Goal: Task Accomplishment & Management: Manage account settings

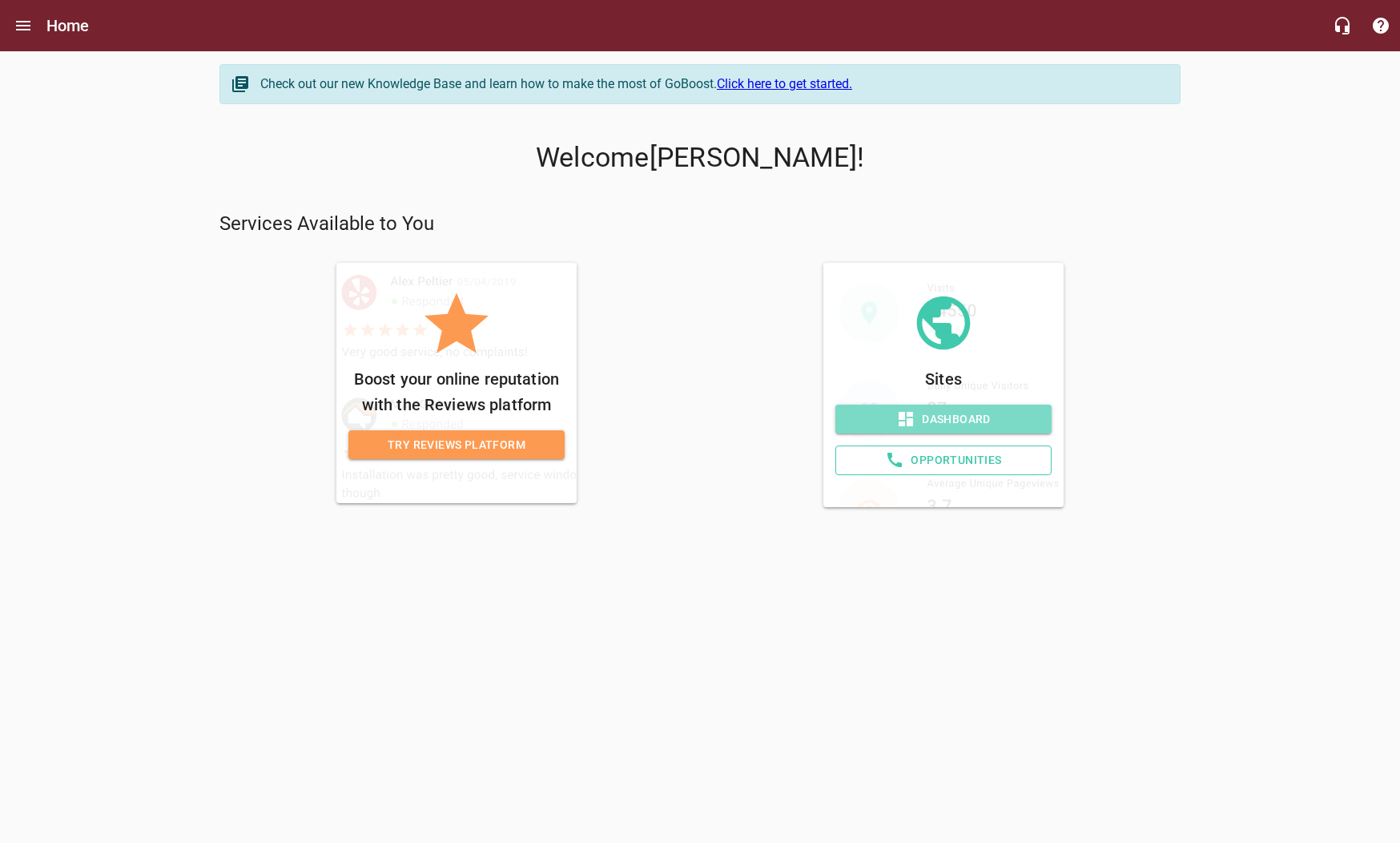
click at [952, 411] on span "Dashboard" at bounding box center [943, 420] width 191 height 20
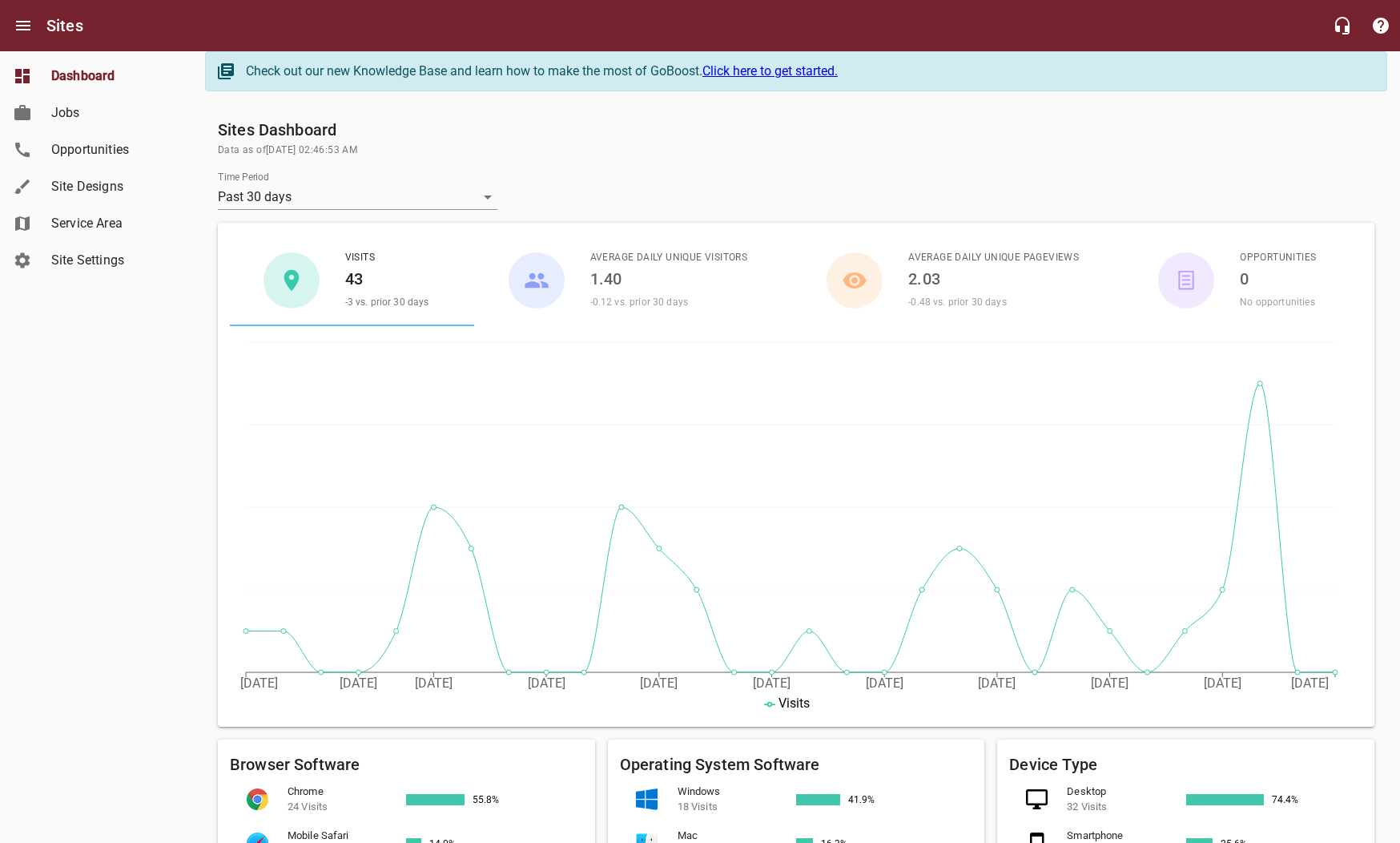
scroll to position [13, 0]
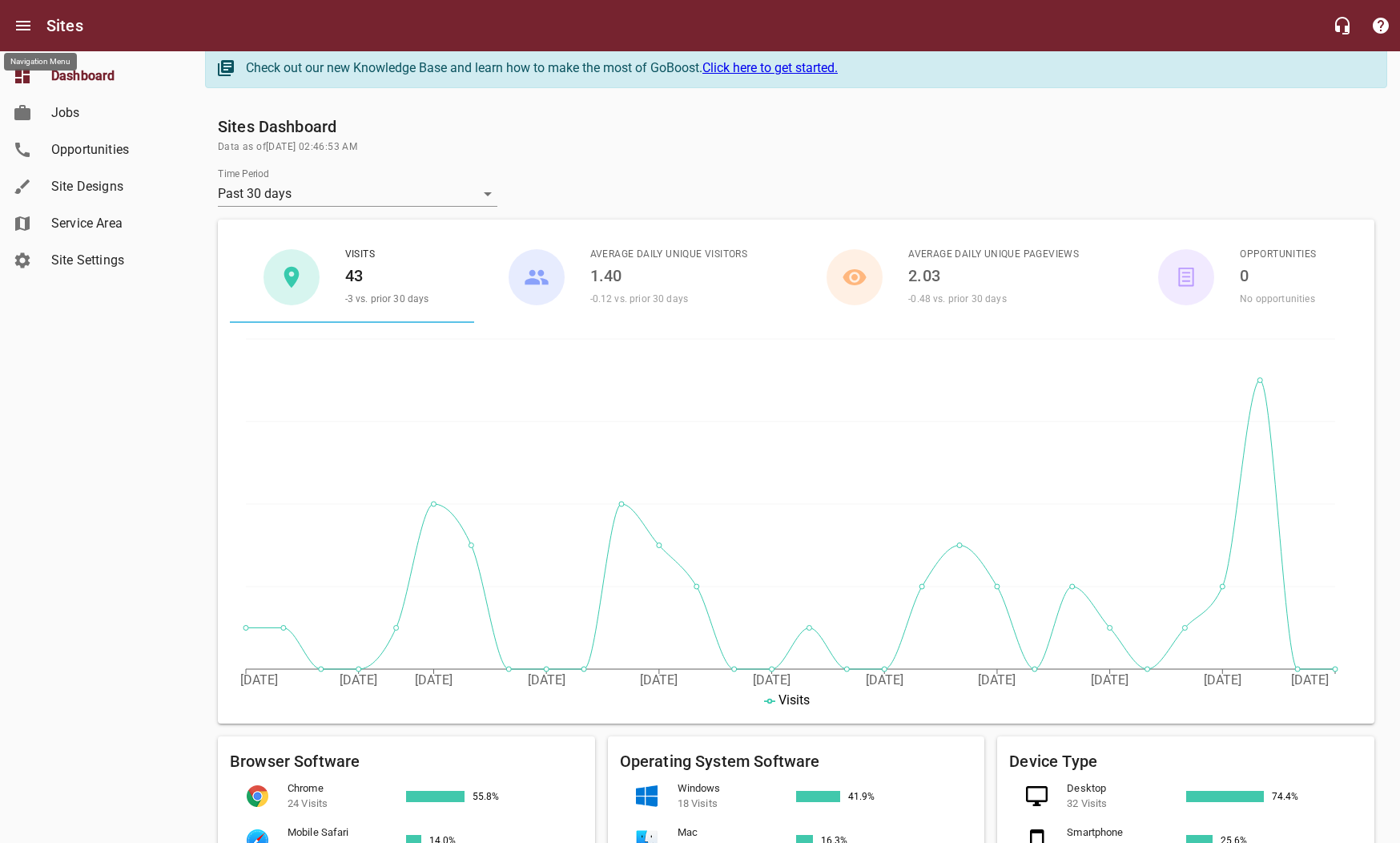
click at [28, 28] on icon "Open drawer" at bounding box center [23, 26] width 19 height 19
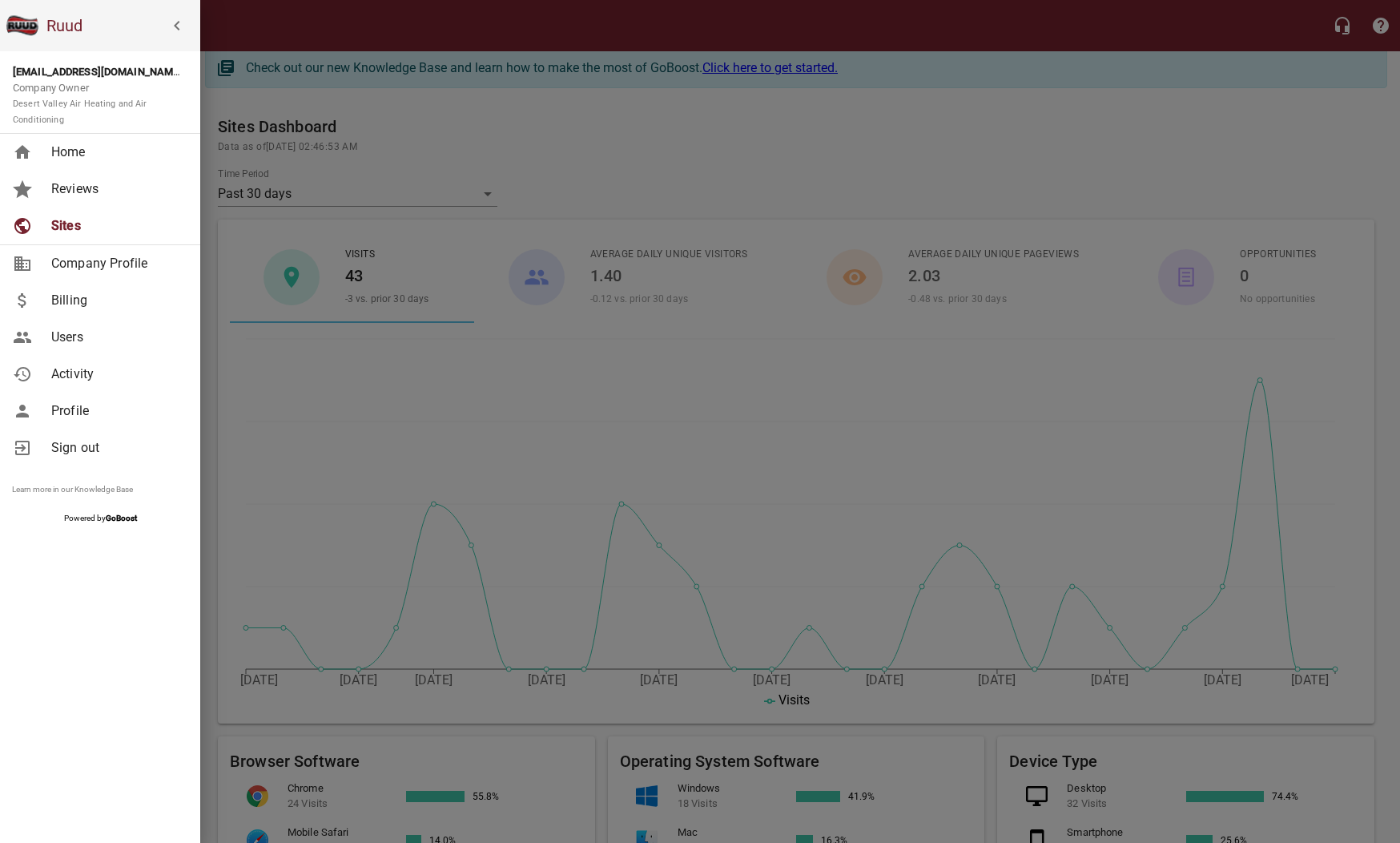
scroll to position [16, 0]
click at [82, 263] on span "Company Profile" at bounding box center [116, 263] width 130 height 19
select select "[US_STATE]"
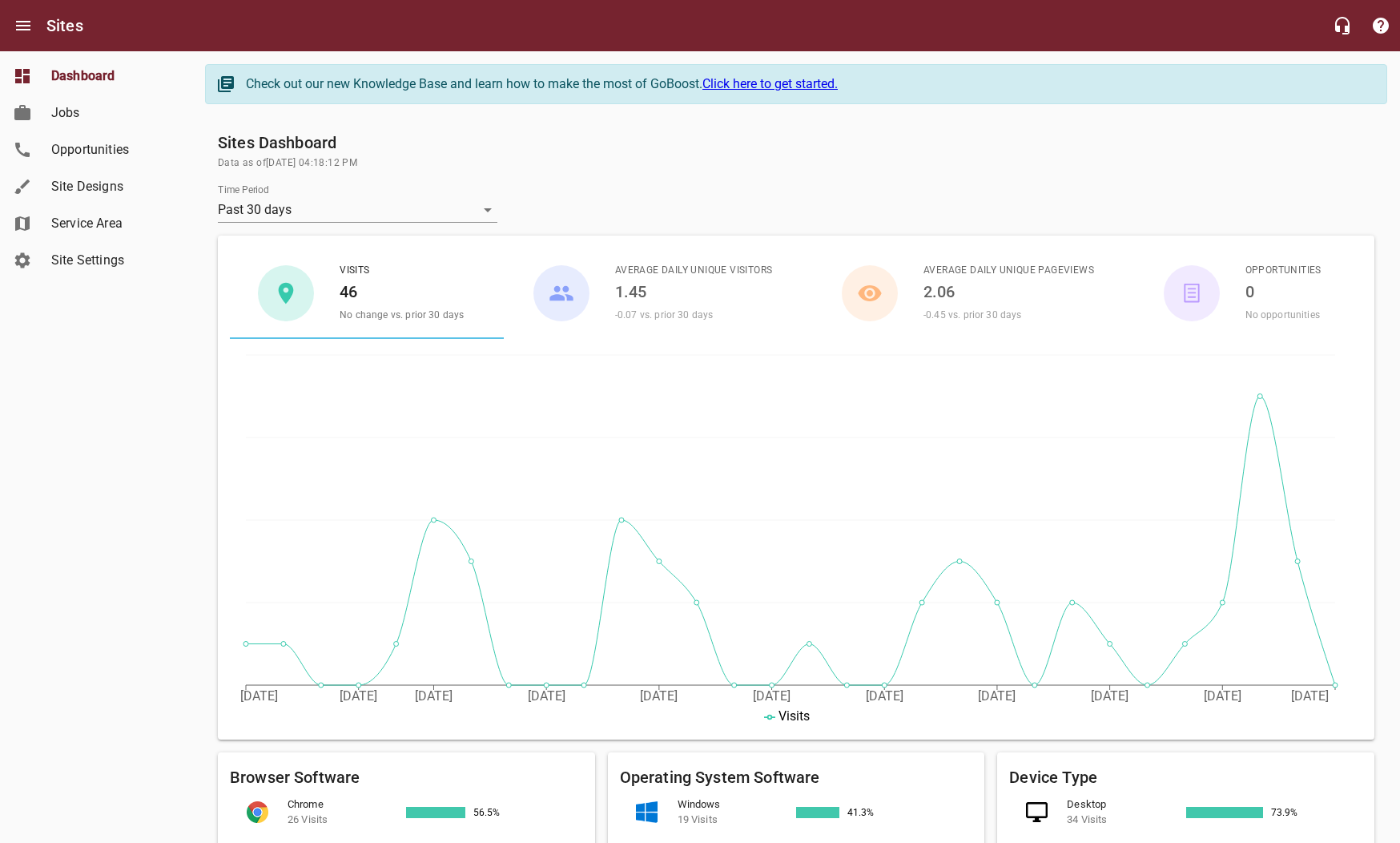
click at [43, 70] on link "Dashboard" at bounding box center [96, 76] width 192 height 36
click at [24, 27] on icon "Open drawer" at bounding box center [23, 26] width 19 height 19
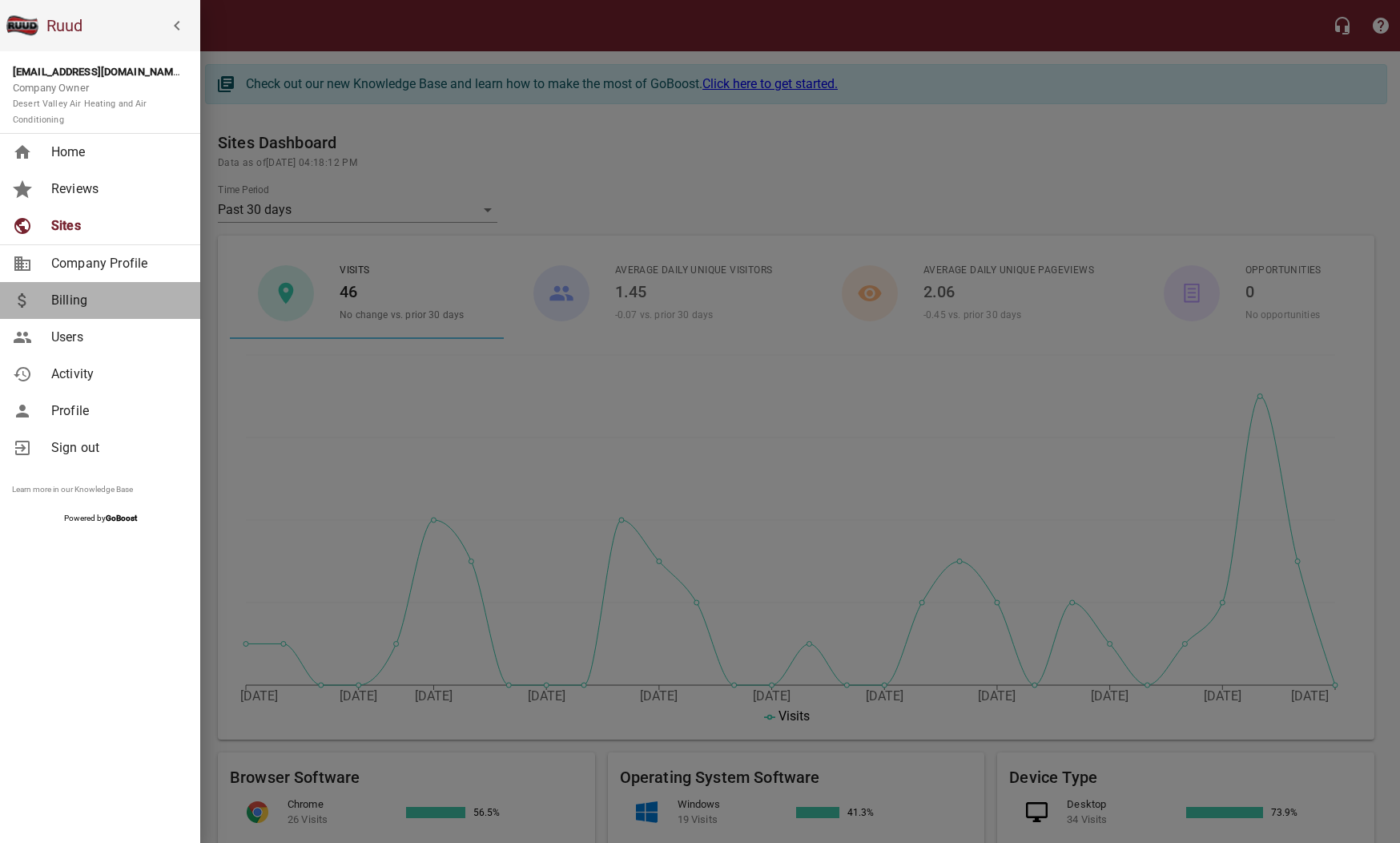
click at [63, 299] on span "Billing" at bounding box center [116, 300] width 130 height 19
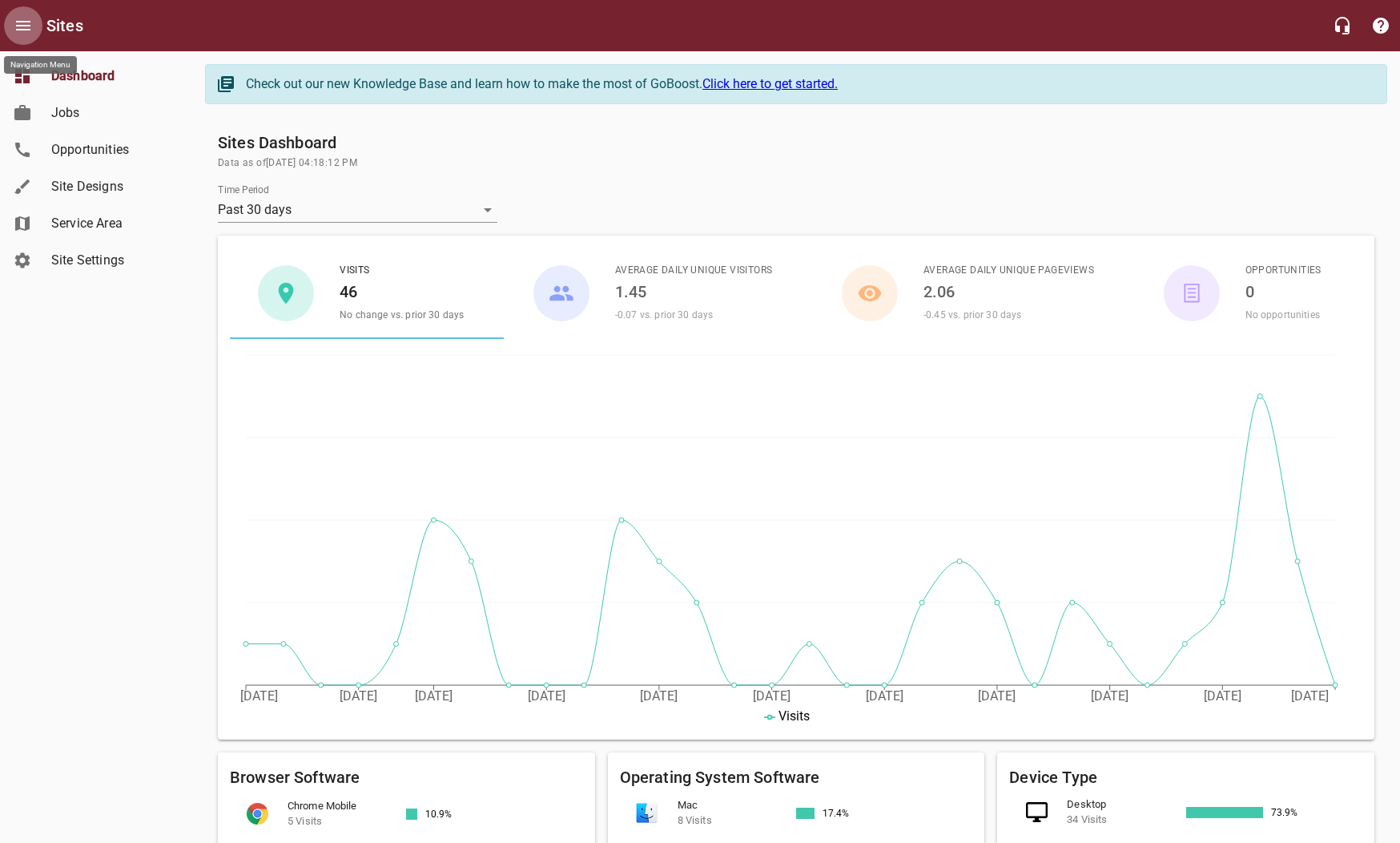
click at [23, 18] on icon "Open drawer" at bounding box center [23, 26] width 19 height 19
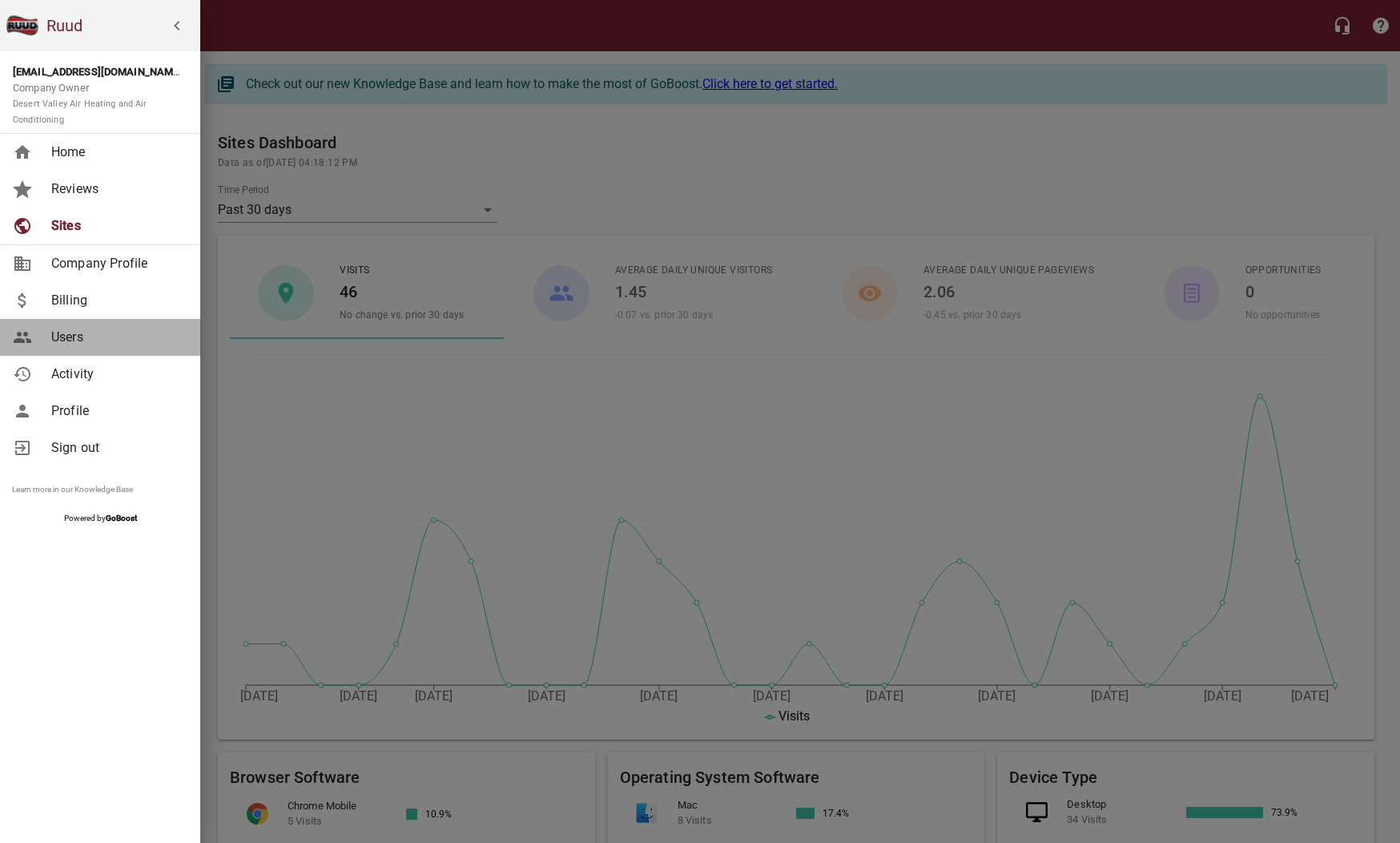
click at [78, 337] on span "Users" at bounding box center [116, 337] width 130 height 19
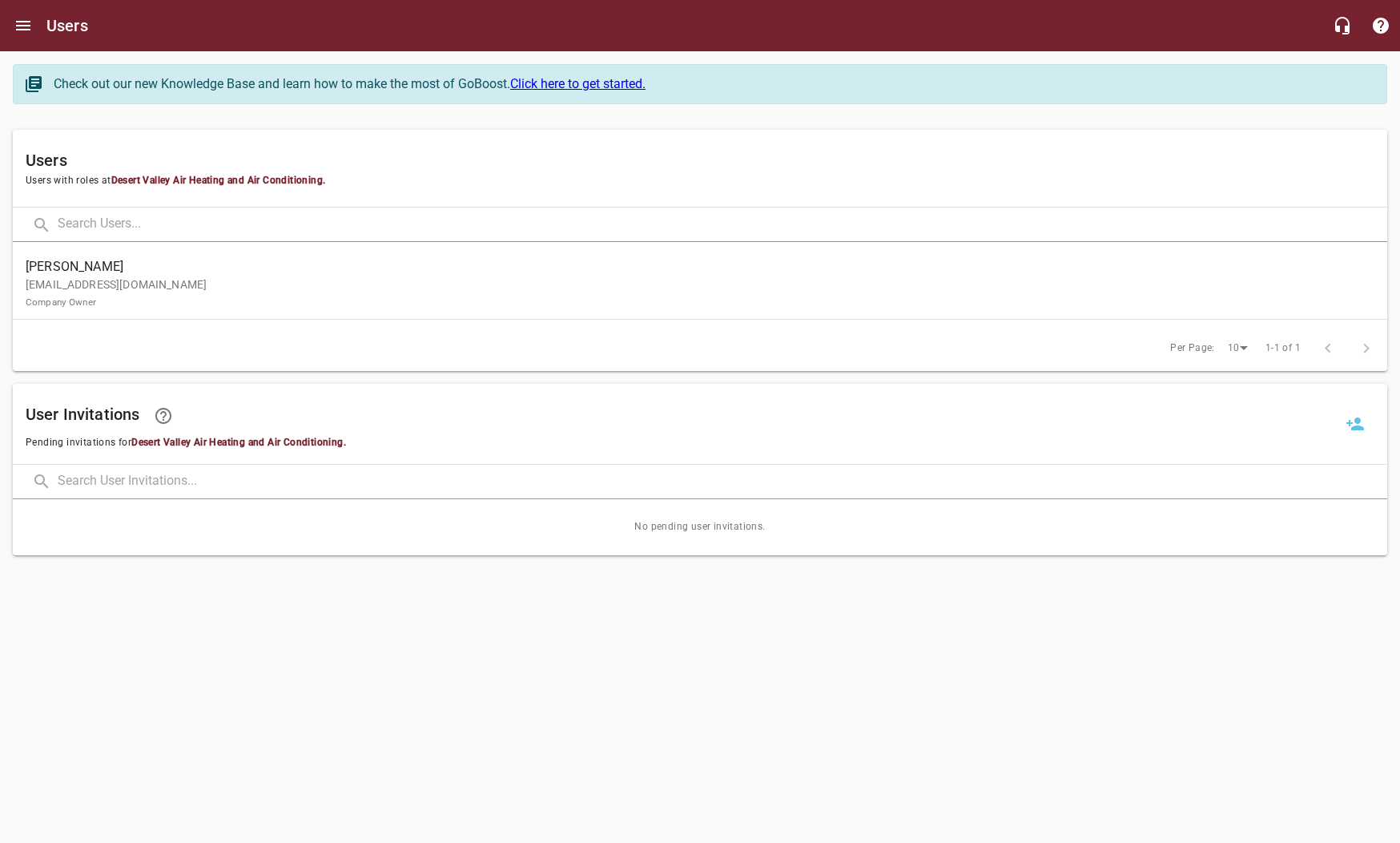
scroll to position [0, 2]
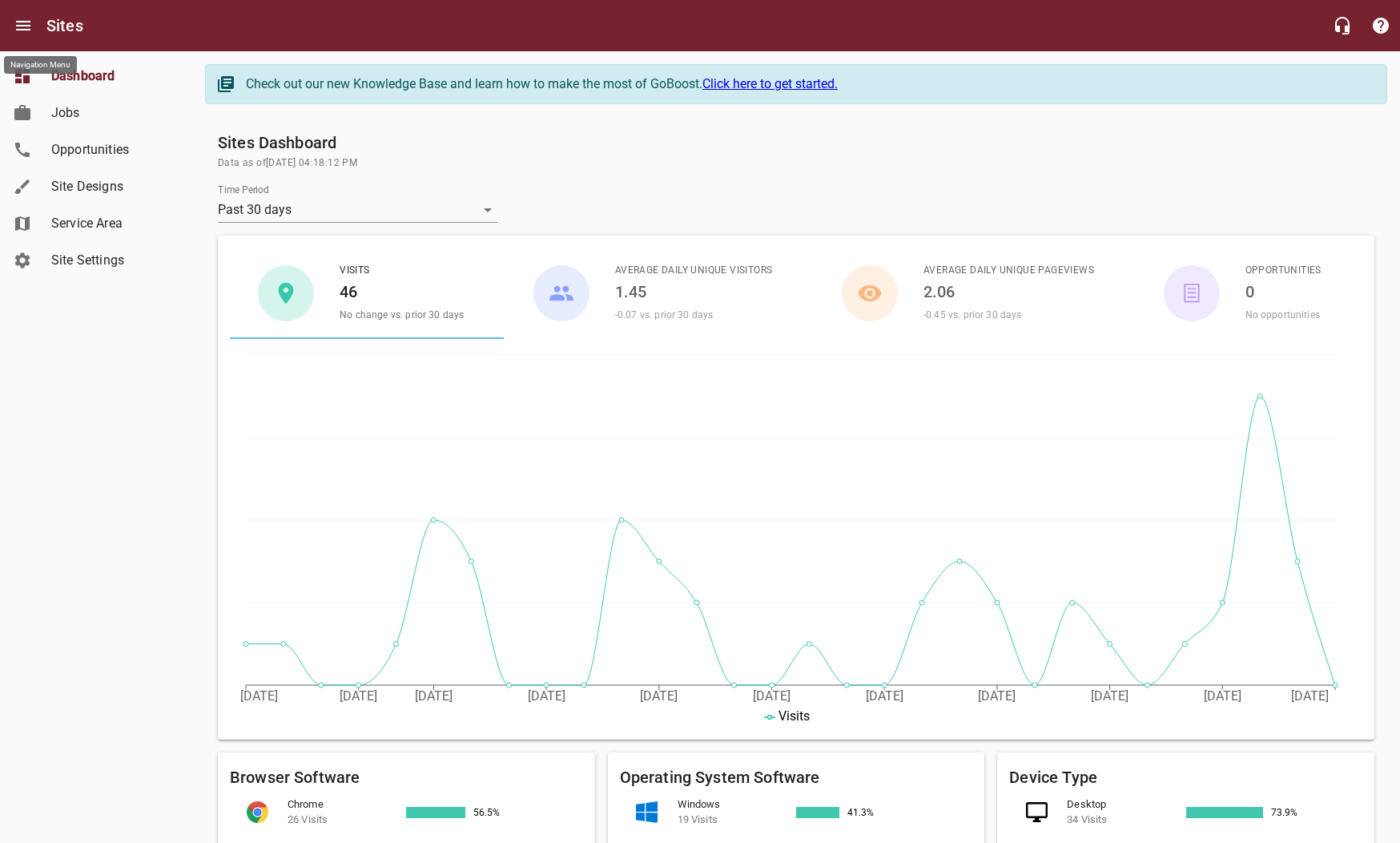
click at [16, 21] on icon "Open drawer" at bounding box center [23, 26] width 19 height 19
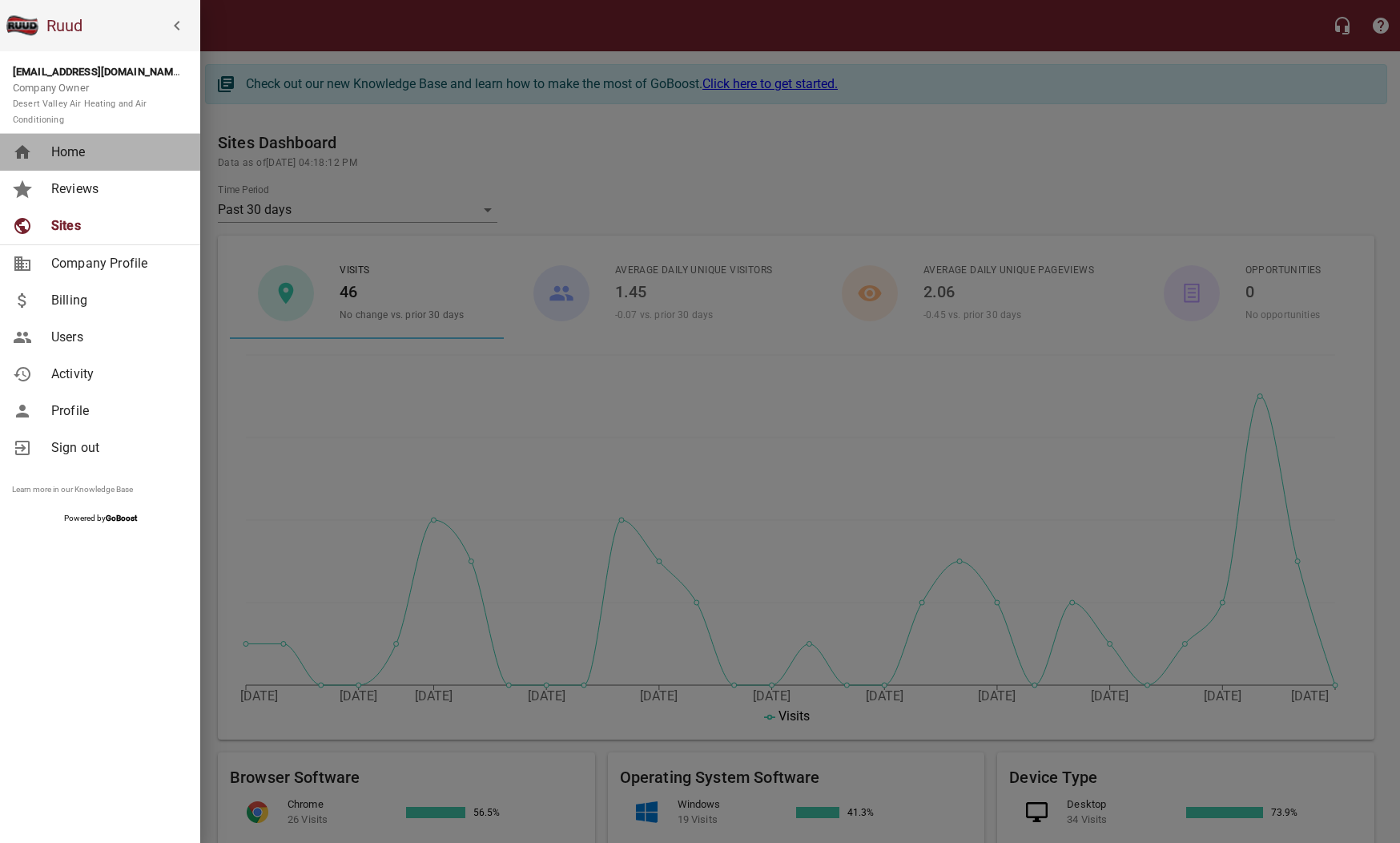
click at [79, 152] on span "Home" at bounding box center [116, 151] width 130 height 19
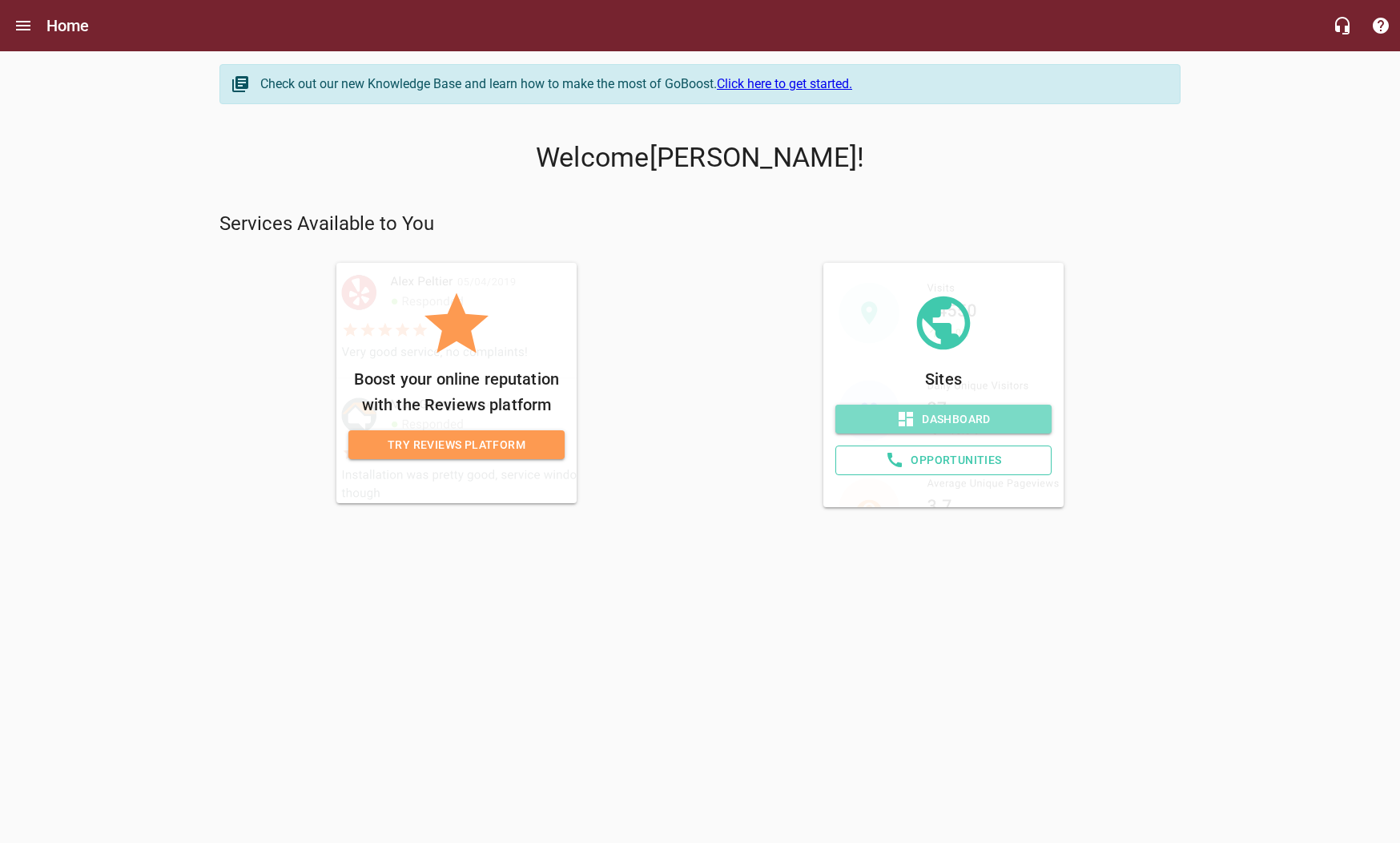
click at [972, 412] on span "Dashboard" at bounding box center [943, 420] width 191 height 20
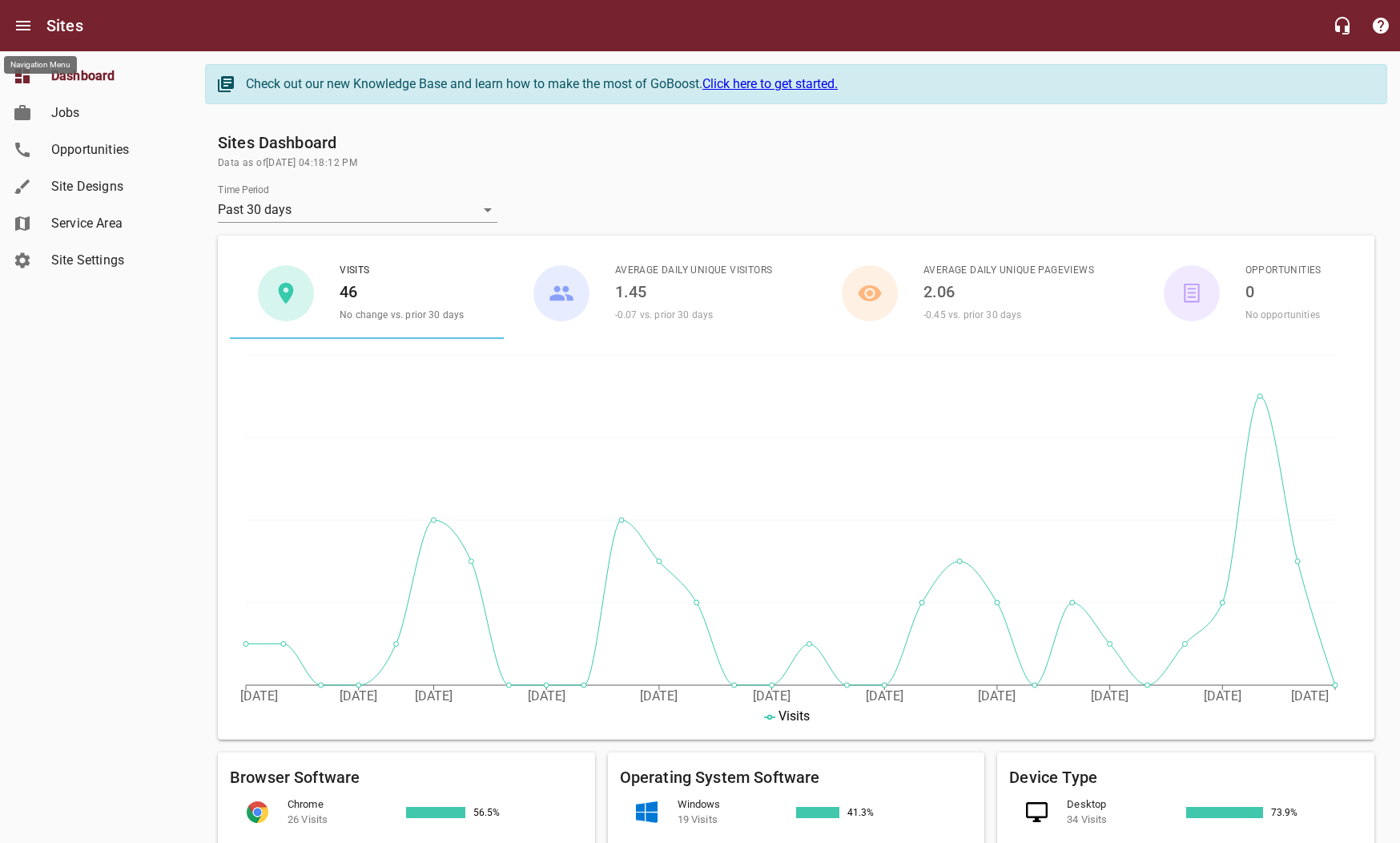
click at [24, 19] on icon "Open drawer" at bounding box center [23, 26] width 19 height 19
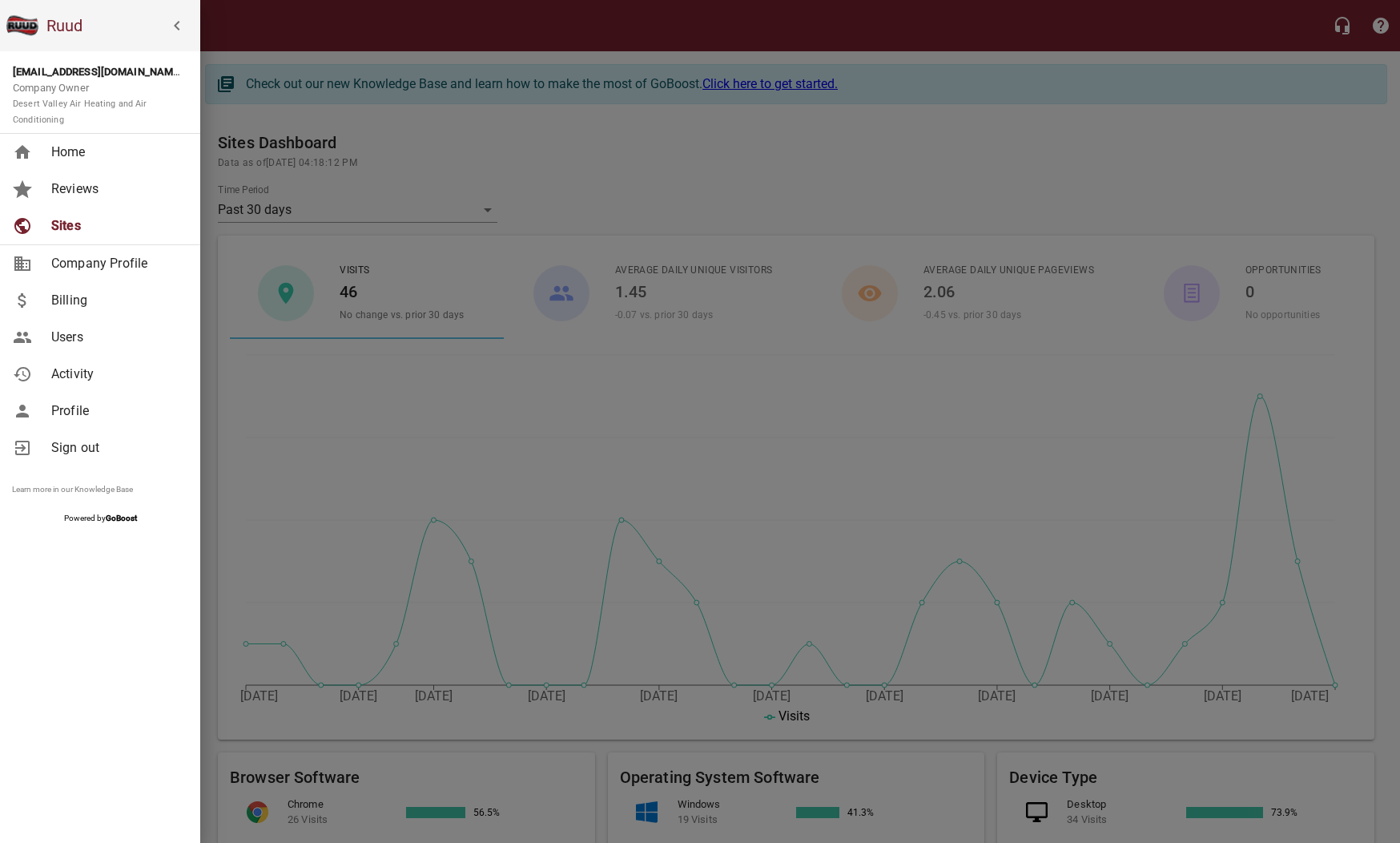
click at [68, 410] on span "Profile" at bounding box center [116, 411] width 130 height 19
